Goal: Information Seeking & Learning: Understand process/instructions

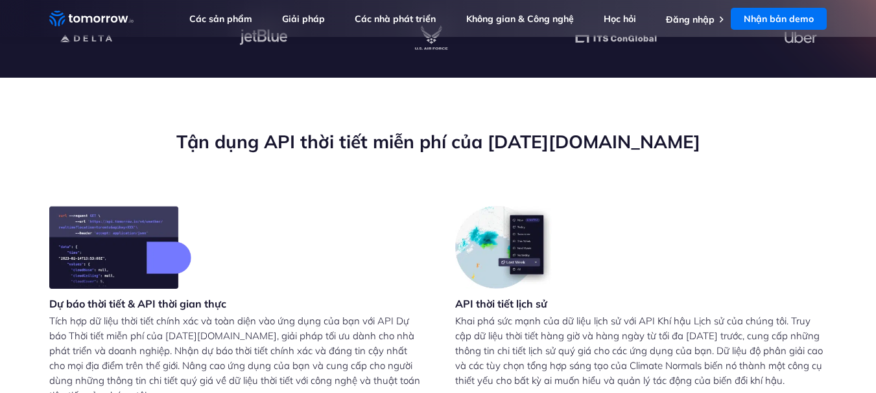
scroll to position [194, 0]
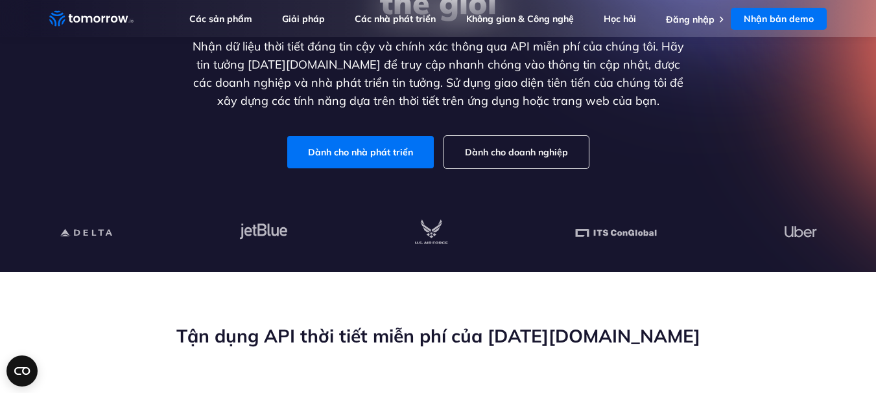
click at [476, 152] on font "Dành cho doanh nghiệp" at bounding box center [516, 152] width 103 height 12
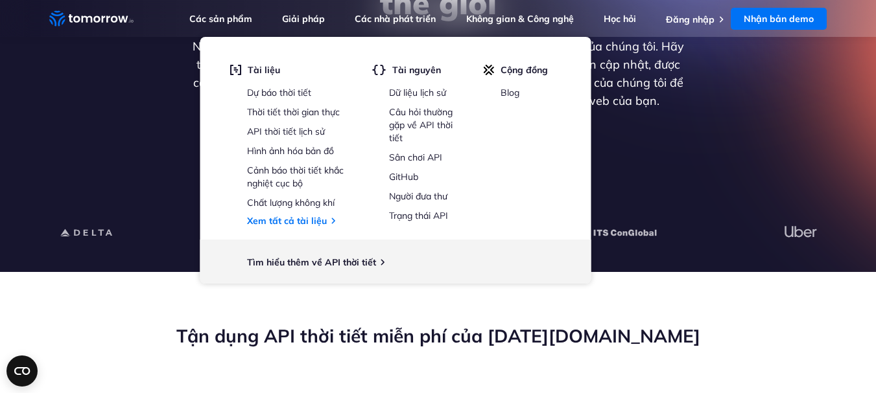
click at [751, 162] on div "Khám phá API thời tiết tốt nhất thế giới Nhận dữ liệu thời tiết đáng tin cậy và…" at bounding box center [438, 56] width 799 height 275
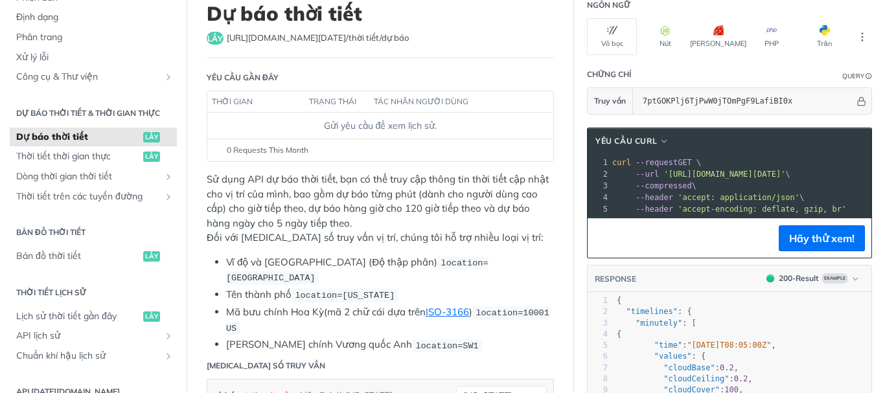
scroll to position [194, 0]
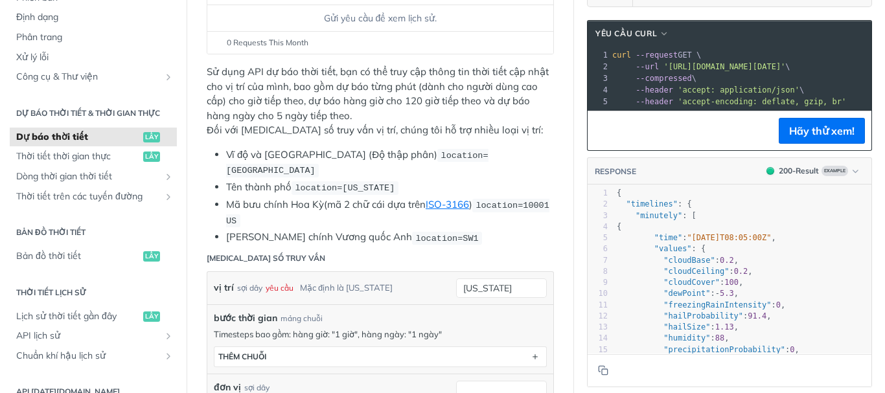
click at [474, 198] on li "Mã bưu chính Hoa Kỳ (mã 2 chữ cái dựa trên ISO-3166 ) location=10001 US" at bounding box center [390, 213] width 328 height 30
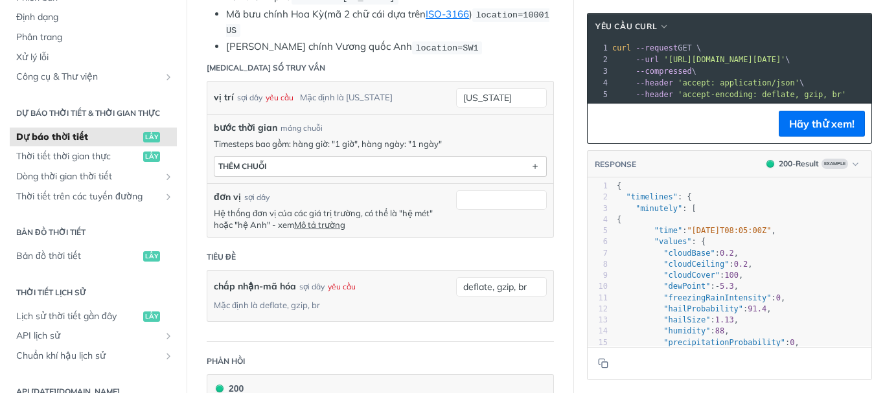
scroll to position [389, 0]
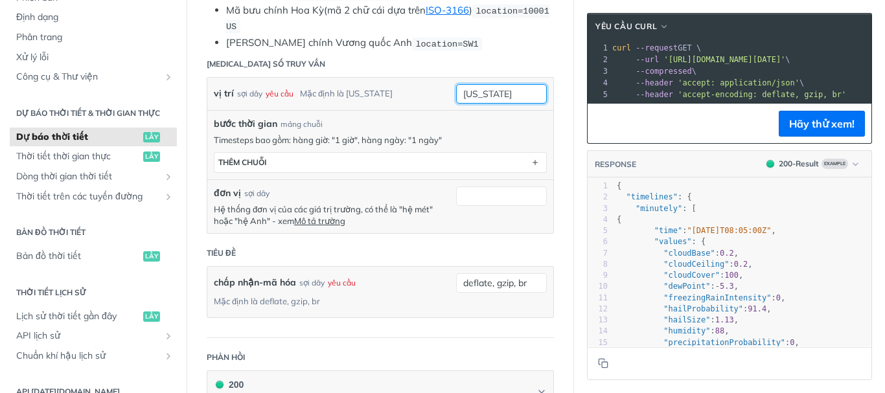
click at [489, 84] on input "new york" at bounding box center [501, 93] width 91 height 19
click at [500, 84] on input "new york" at bounding box center [501, 93] width 91 height 19
type input "Việt Nam"
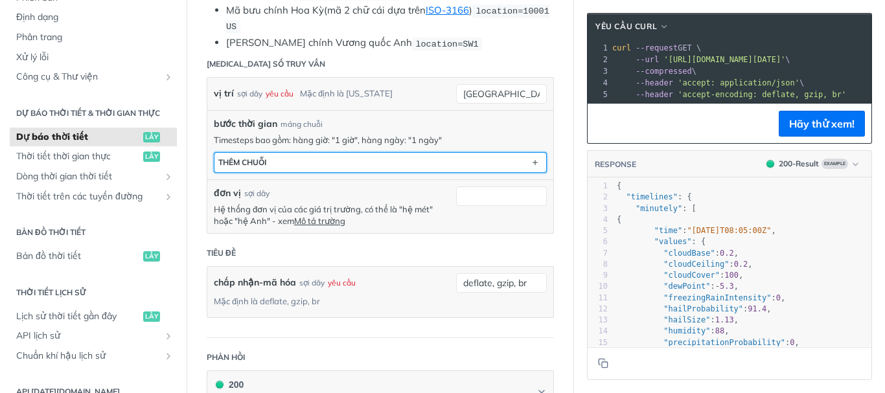
click at [375, 153] on button "THÊM chuỗi" at bounding box center [381, 162] width 332 height 19
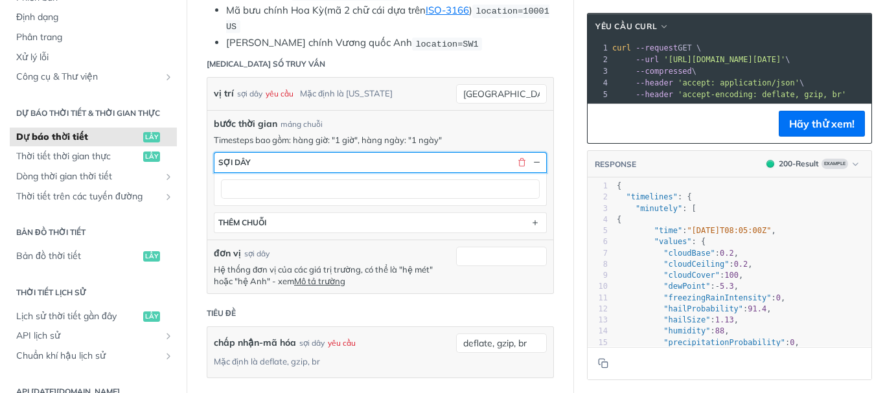
click at [399, 153] on button "sợi dây" at bounding box center [381, 162] width 332 height 19
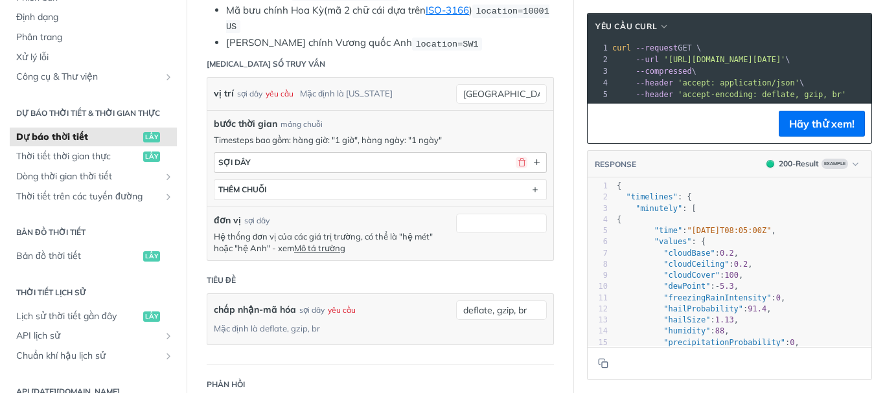
click at [516, 157] on button "button" at bounding box center [522, 163] width 12 height 12
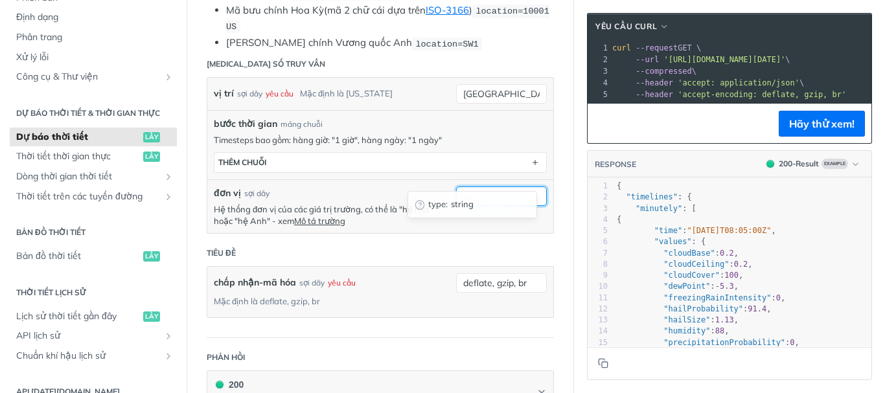
click at [473, 187] on input "đơn vị" at bounding box center [501, 196] width 91 height 19
click at [352, 243] on header "Tiêu đề" at bounding box center [380, 253] width 347 height 26
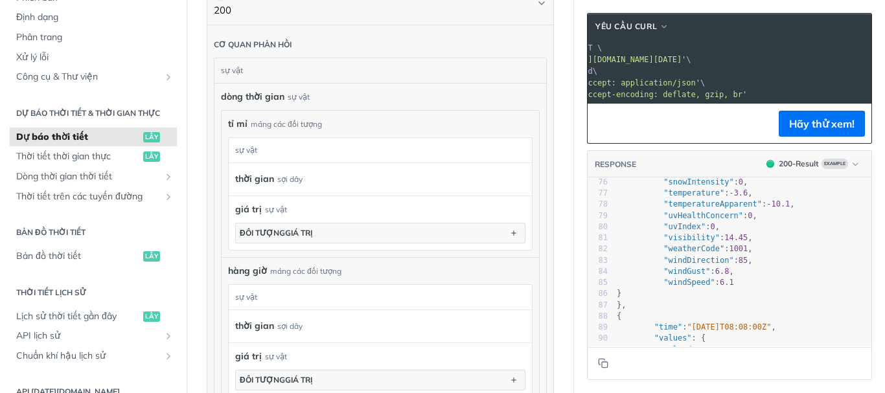
scroll to position [0, 0]
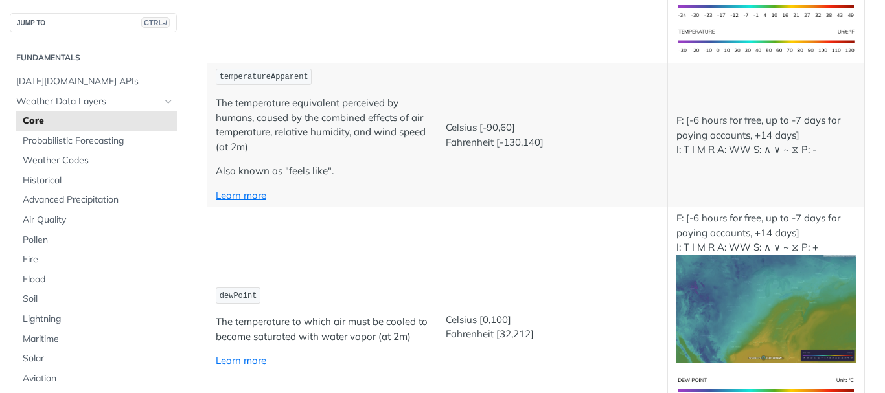
scroll to position [454, 0]
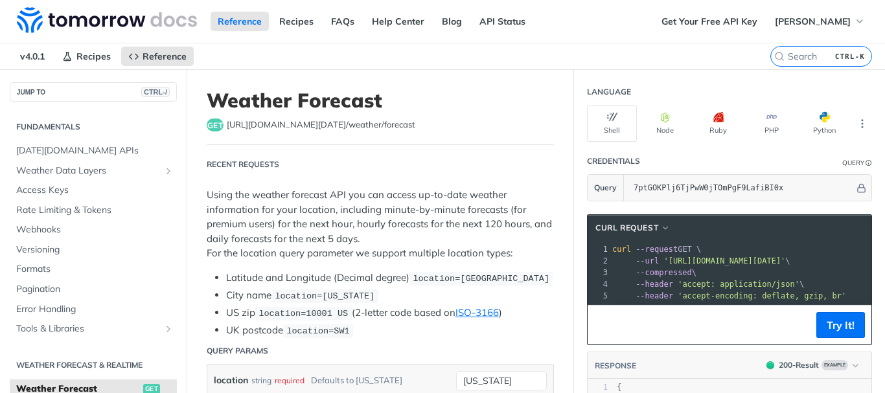
scroll to position [183, 0]
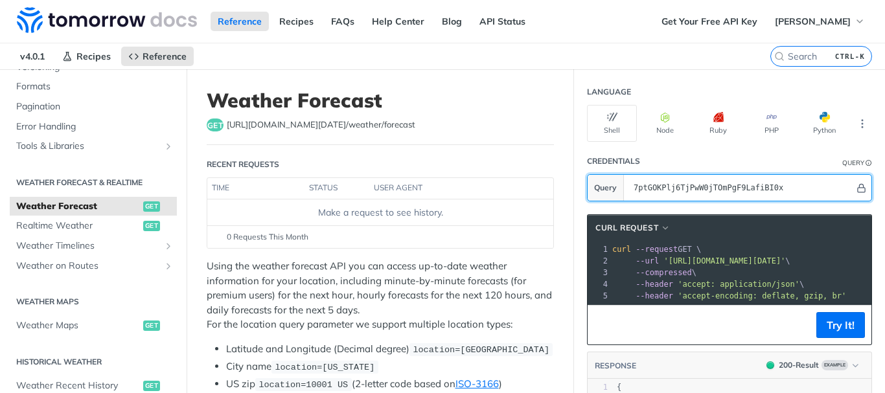
click at [857, 185] on icon "Hide" at bounding box center [862, 188] width 10 height 10
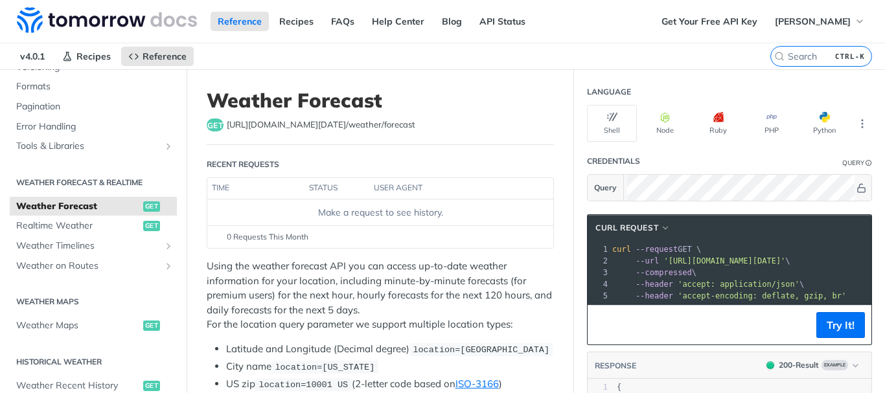
drag, startPoint x: 869, startPoint y: 182, endPoint x: 858, endPoint y: 189, distance: 12.6
click at [865, 185] on section "Credentials Query Query" at bounding box center [729, 174] width 311 height 53
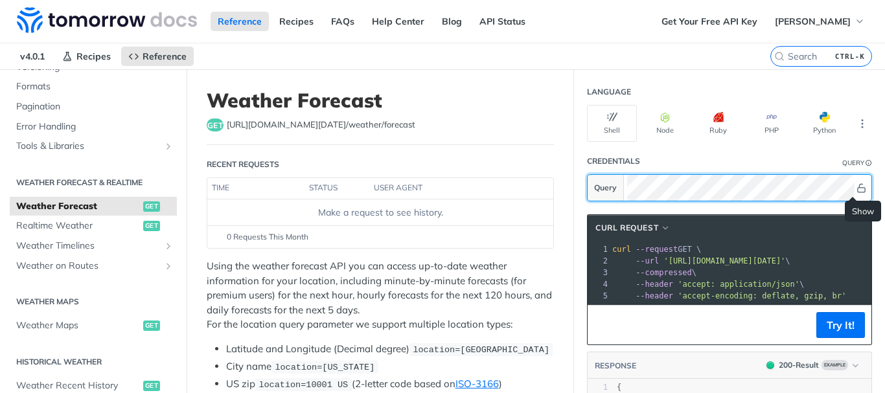
click at [858, 189] on button "Show" at bounding box center [862, 187] width 14 height 13
click at [858, 189] on icon "Hide" at bounding box center [861, 188] width 7 height 8
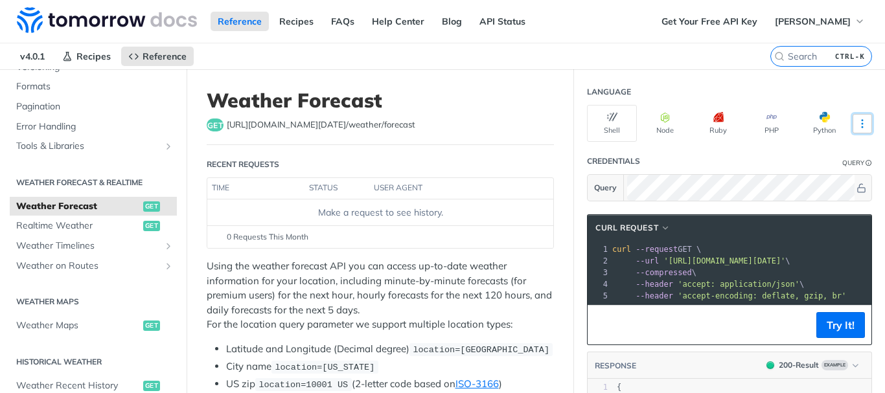
click at [853, 120] on button "More Languages" at bounding box center [862, 123] width 19 height 19
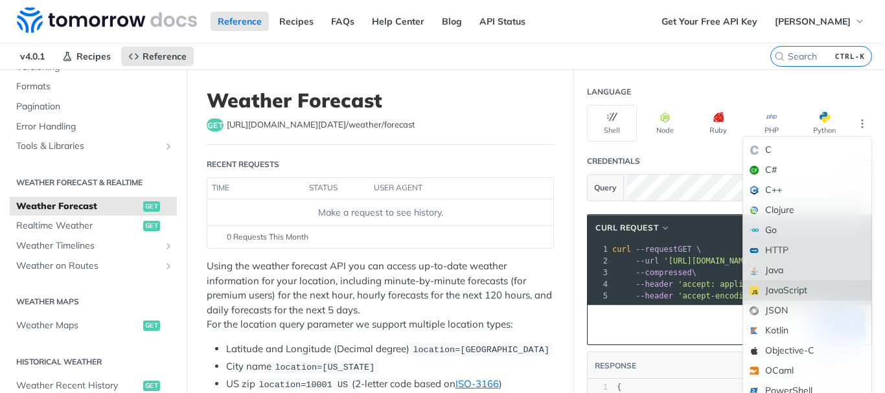
click at [793, 293] on div "JavaScript" at bounding box center [807, 291] width 128 height 20
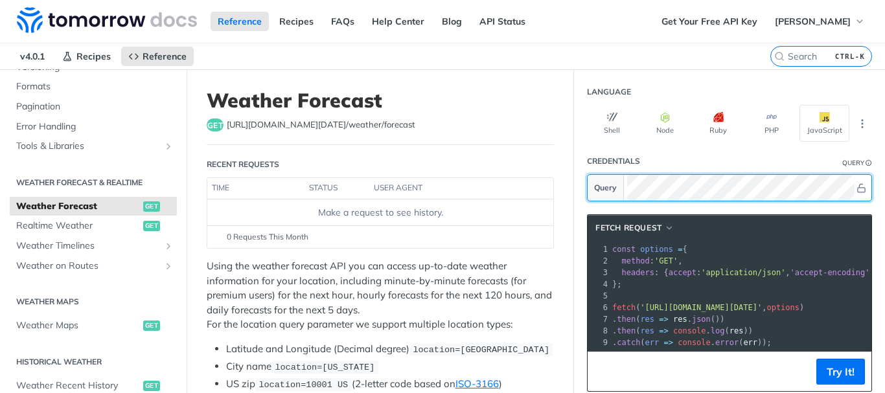
click at [857, 185] on icon "Show" at bounding box center [862, 188] width 10 height 10
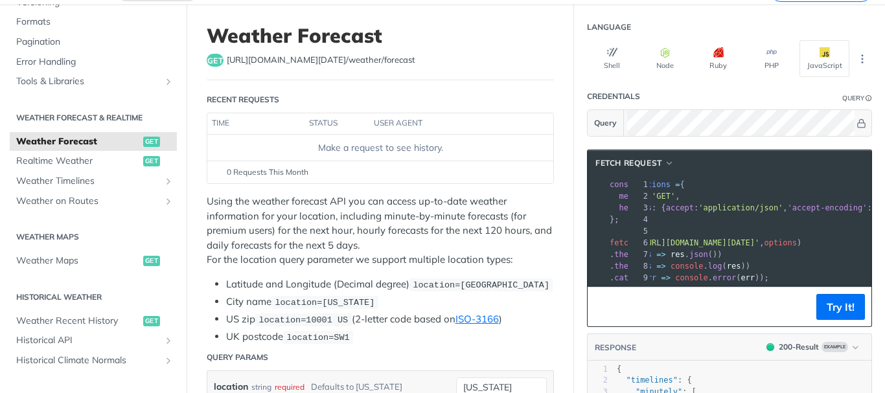
scroll to position [0, 0]
click at [762, 246] on span "'https://api.tomorrow.io/v4/weather/forecast?location=new%20york&apikey=7ptGOKP…" at bounding box center [701, 243] width 122 height 9
click at [831, 310] on button "Try It!" at bounding box center [841, 307] width 49 height 26
click at [725, 259] on pre ". then ( res => res . json ())" at bounding box center [871, 255] width 522 height 12
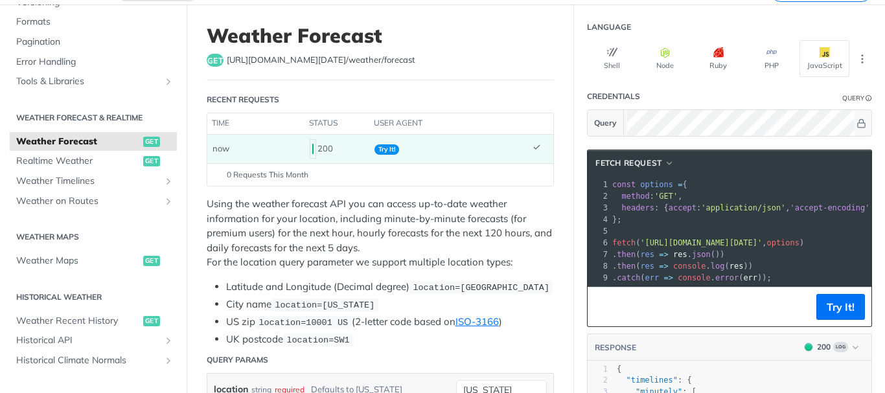
click at [783, 273] on pre ". catch ( err => console . error ( err ));" at bounding box center [871, 278] width 522 height 12
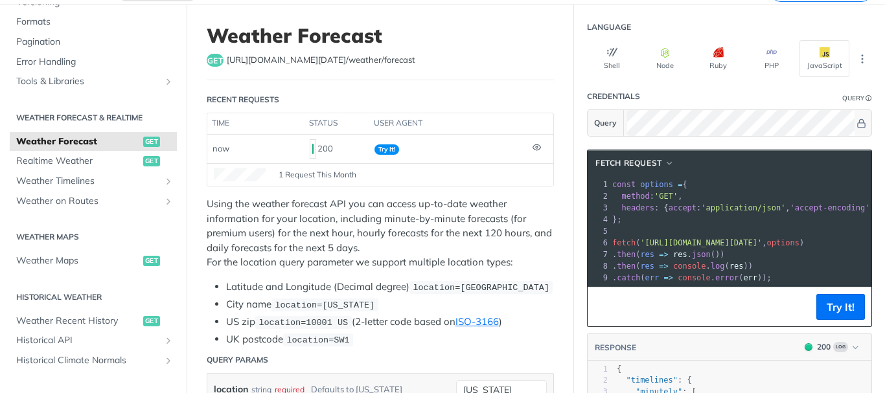
click at [710, 228] on pre "​" at bounding box center [871, 232] width 522 height 12
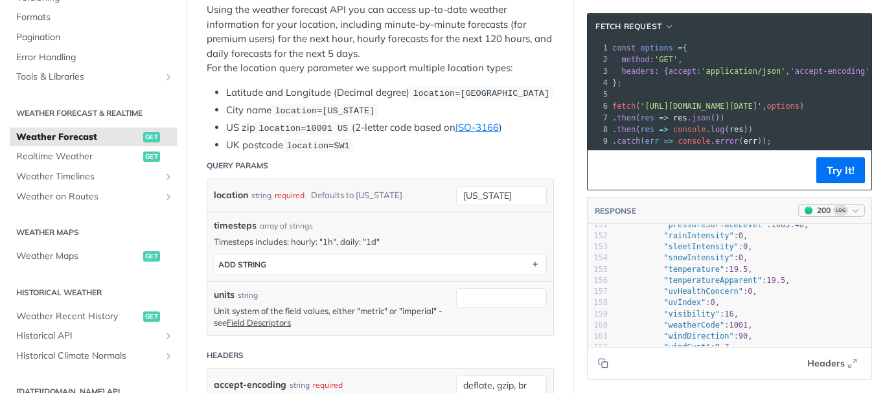
click at [851, 216] on icon "button" at bounding box center [856, 211] width 10 height 10
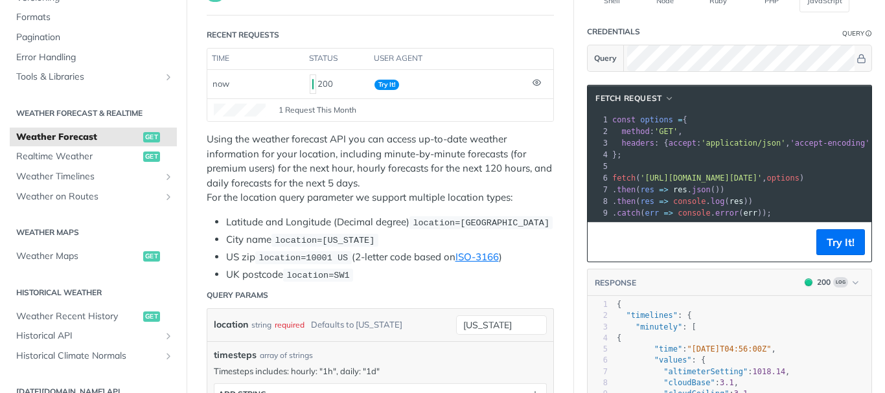
click at [729, 189] on pre ". then ( res => res . json ())" at bounding box center [871, 190] width 522 height 12
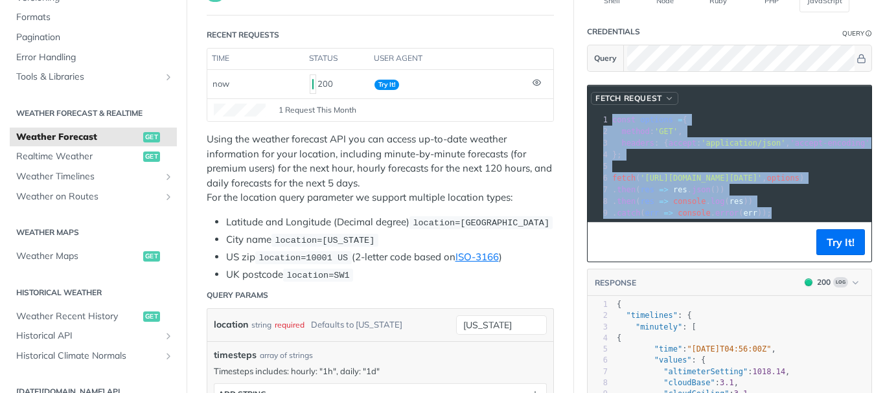
click at [667, 100] on button "fetch Request" at bounding box center [635, 98] width 88 height 13
click at [729, 172] on pre "​" at bounding box center [871, 167] width 522 height 12
copy div "const options = { 2 method : 'GET' , 3 headers : { accept : 'application/json' …"
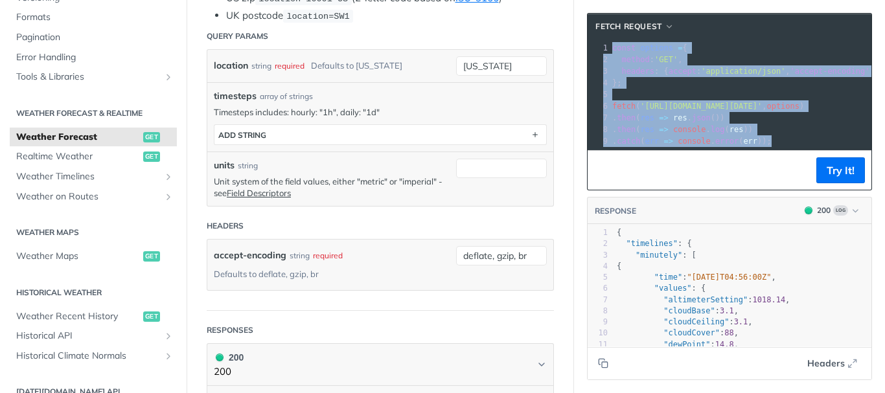
scroll to position [132, 0]
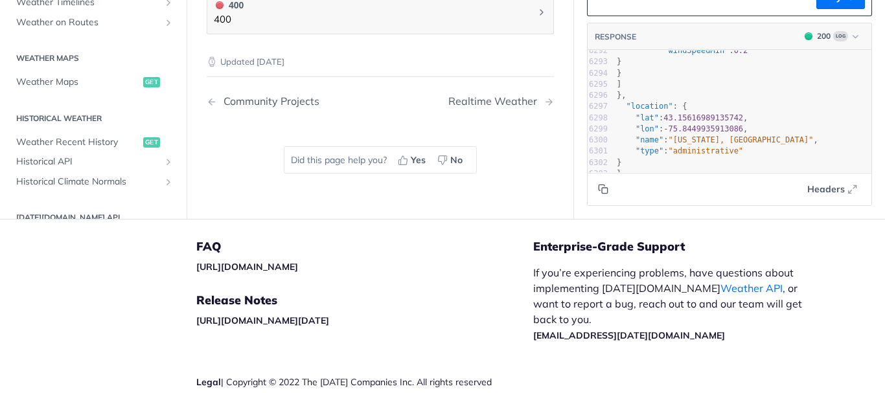
click at [602, 188] on icon "Copy to clipboard" at bounding box center [605, 191] width 6 height 6
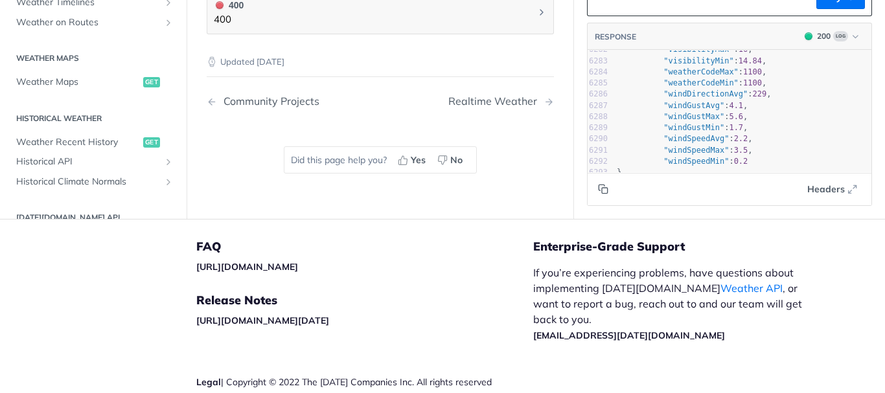
click at [635, 43] on header "RESPONSE 200 Log" at bounding box center [730, 36] width 284 height 27
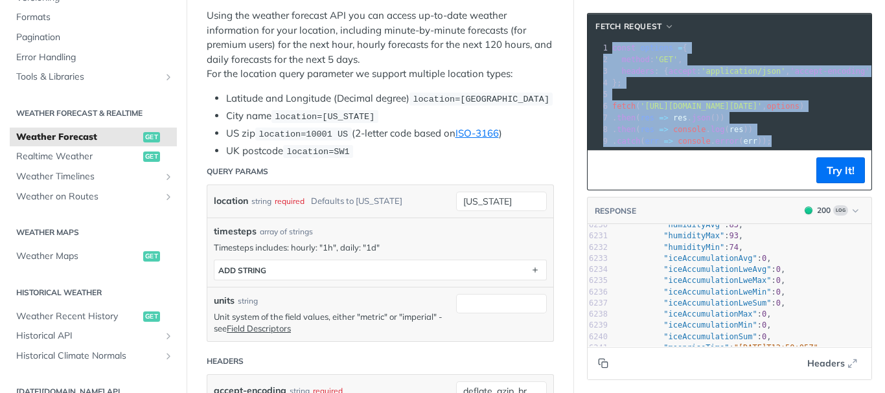
scroll to position [194, 0]
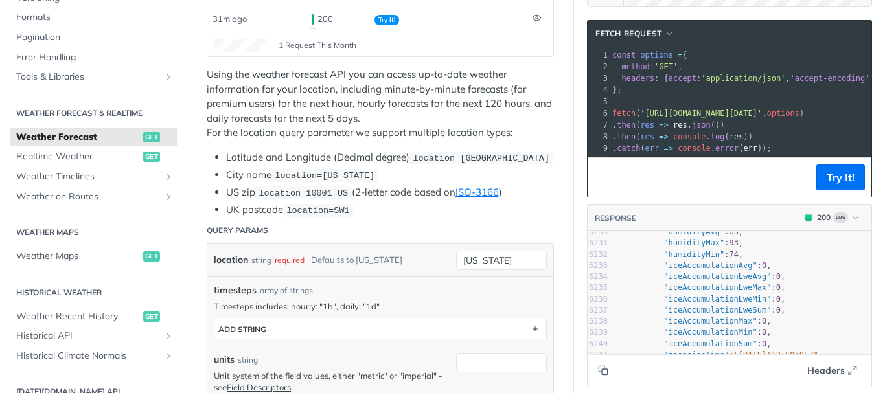
click at [691, 117] on span "'https://api.tomorrow.io/v4/weather/forecast?location=new%20york&apikey=7ptGOKP…" at bounding box center [701, 113] width 122 height 9
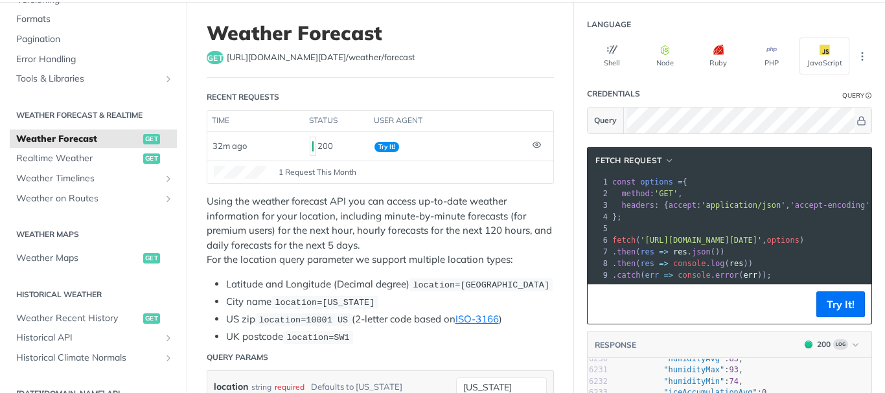
scroll to position [65, 0]
